Goal: Submit feedback/report problem: Submit feedback/report problem

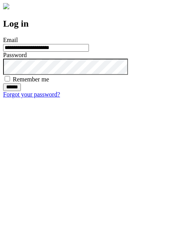
type input "**********"
click at [21, 91] on input "******" at bounding box center [12, 87] width 18 height 8
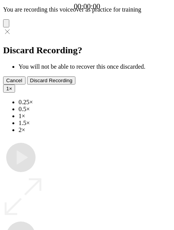
type input "**********"
